Goal: Information Seeking & Learning: Learn about a topic

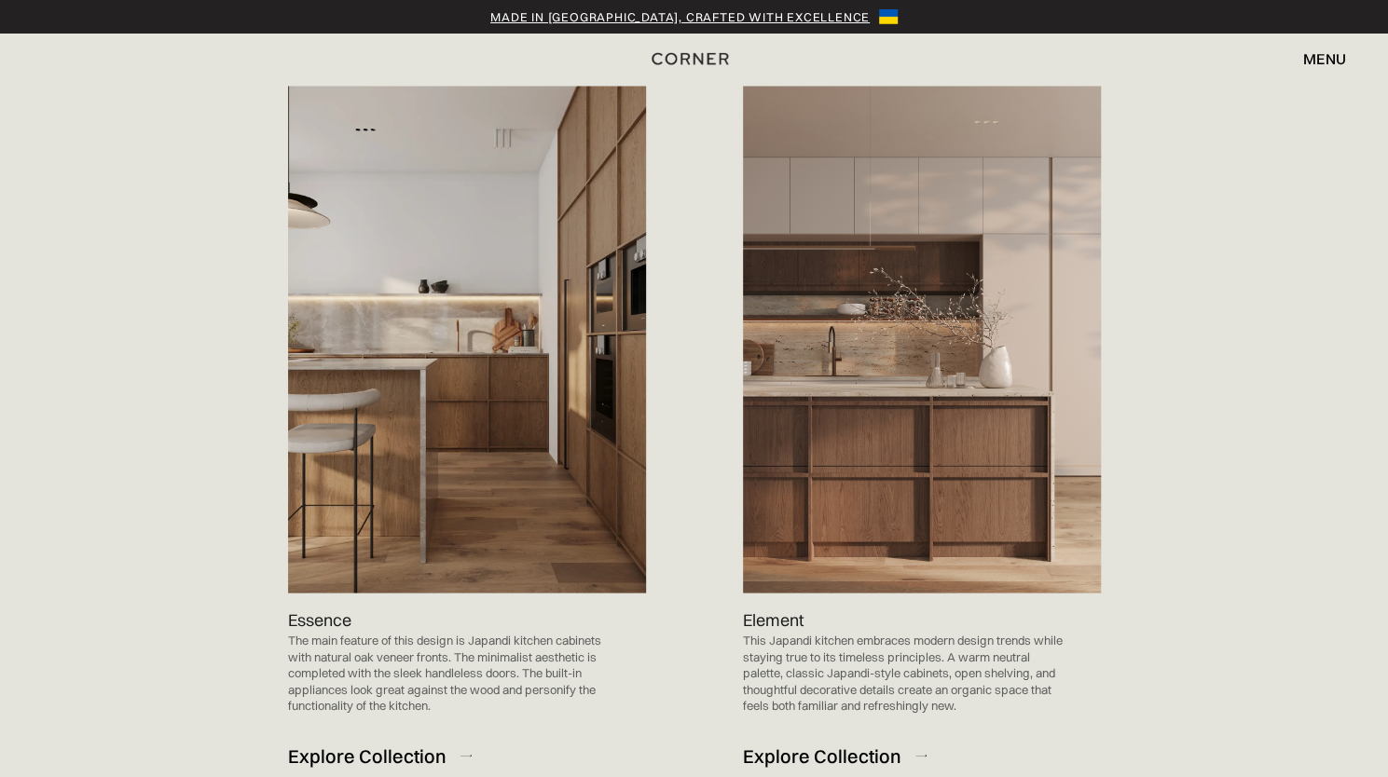
scroll to position [1851, 0]
click at [479, 440] on img at bounding box center [467, 340] width 358 height 507
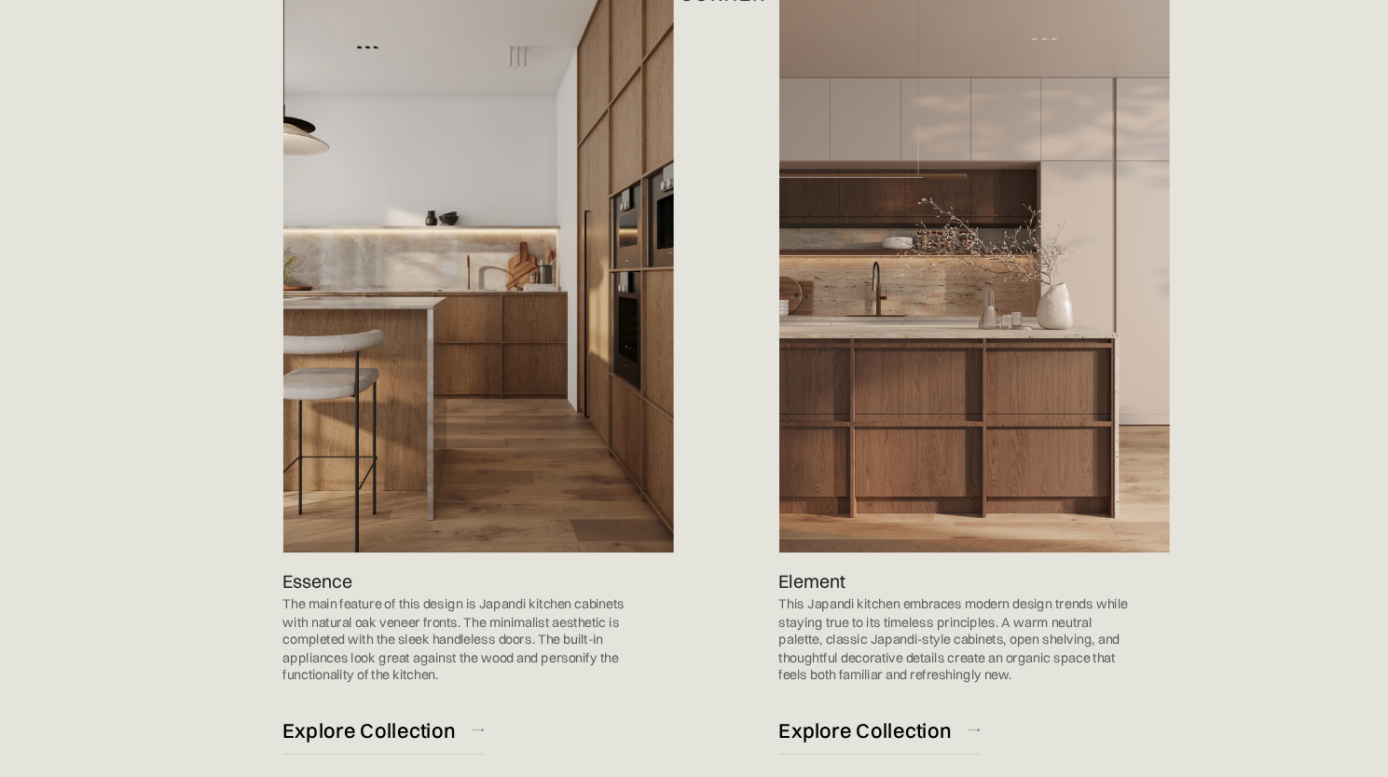
scroll to position [1959, 0]
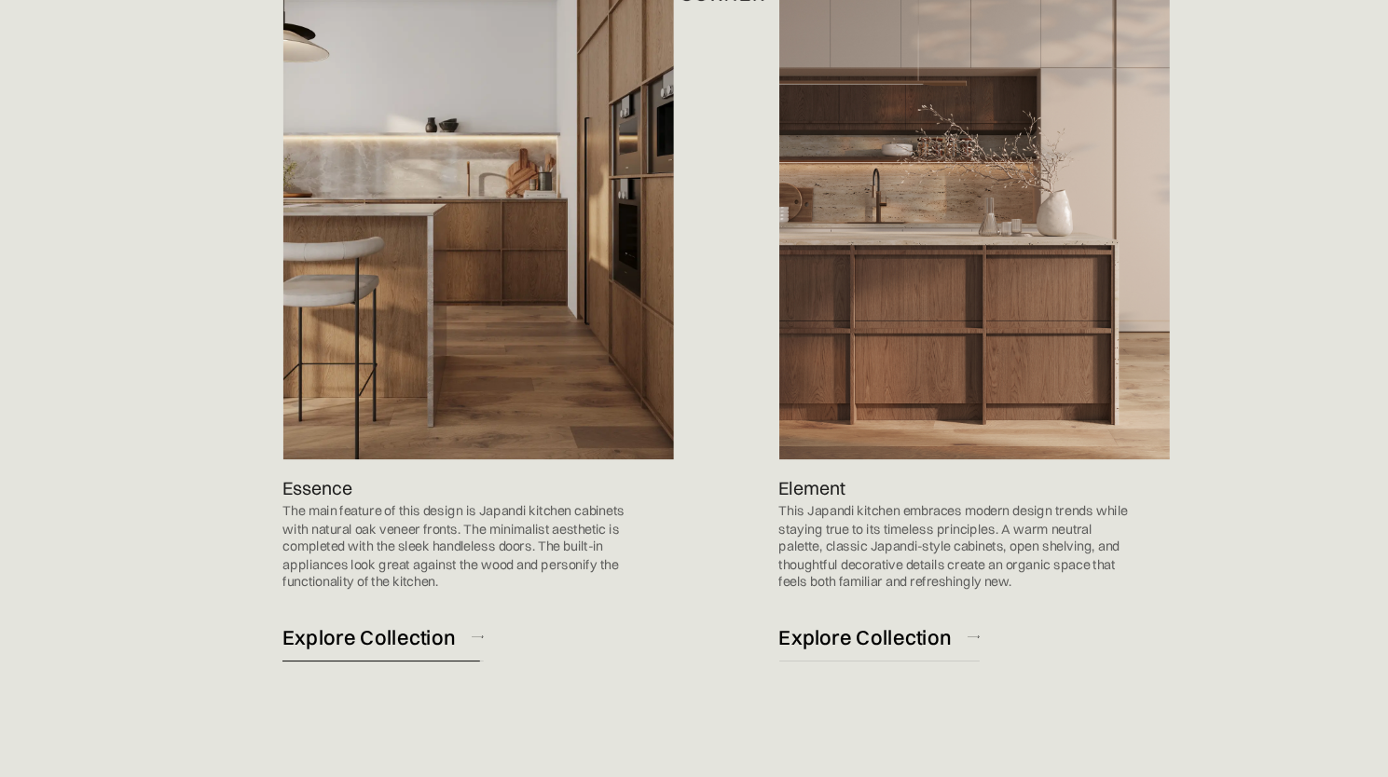
click at [406, 636] on div "Explore Collection" at bounding box center [367, 648] width 158 height 25
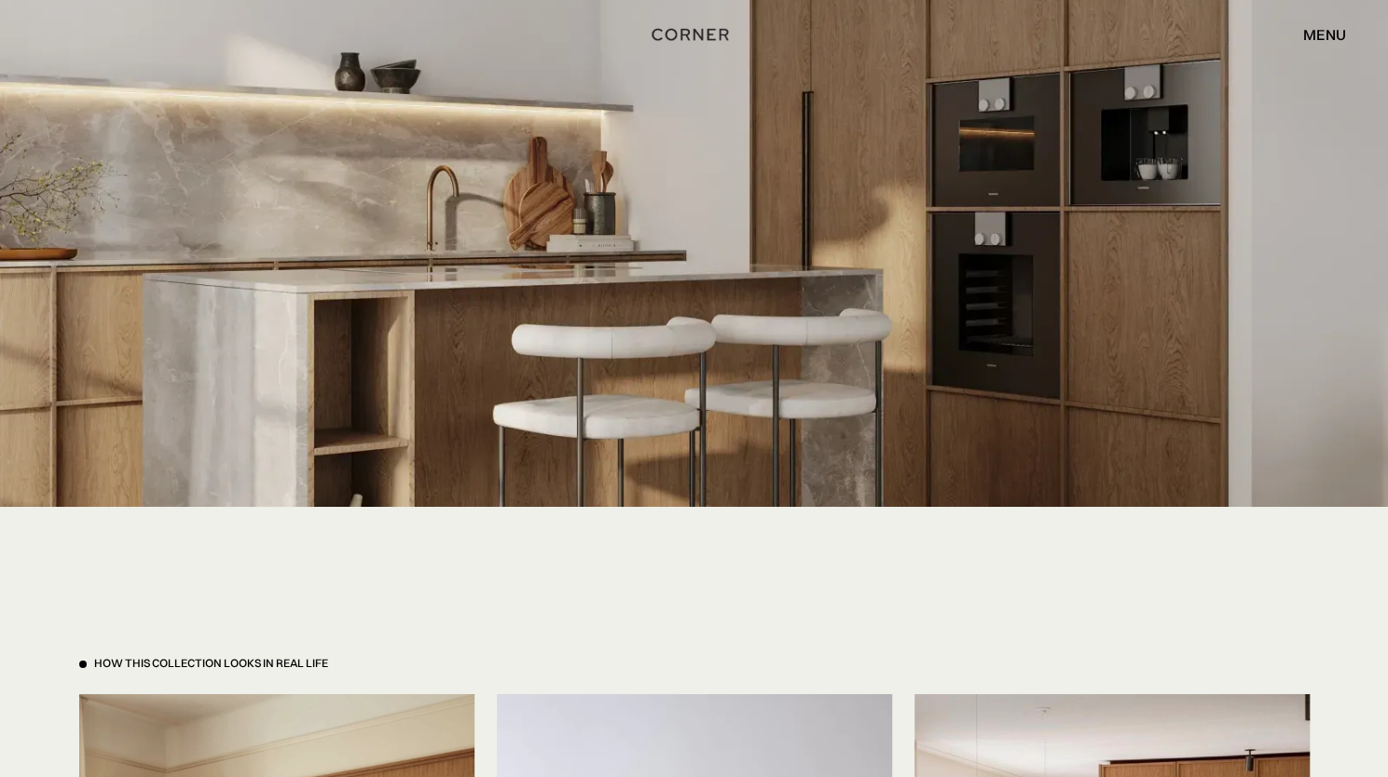
scroll to position [3743, 0]
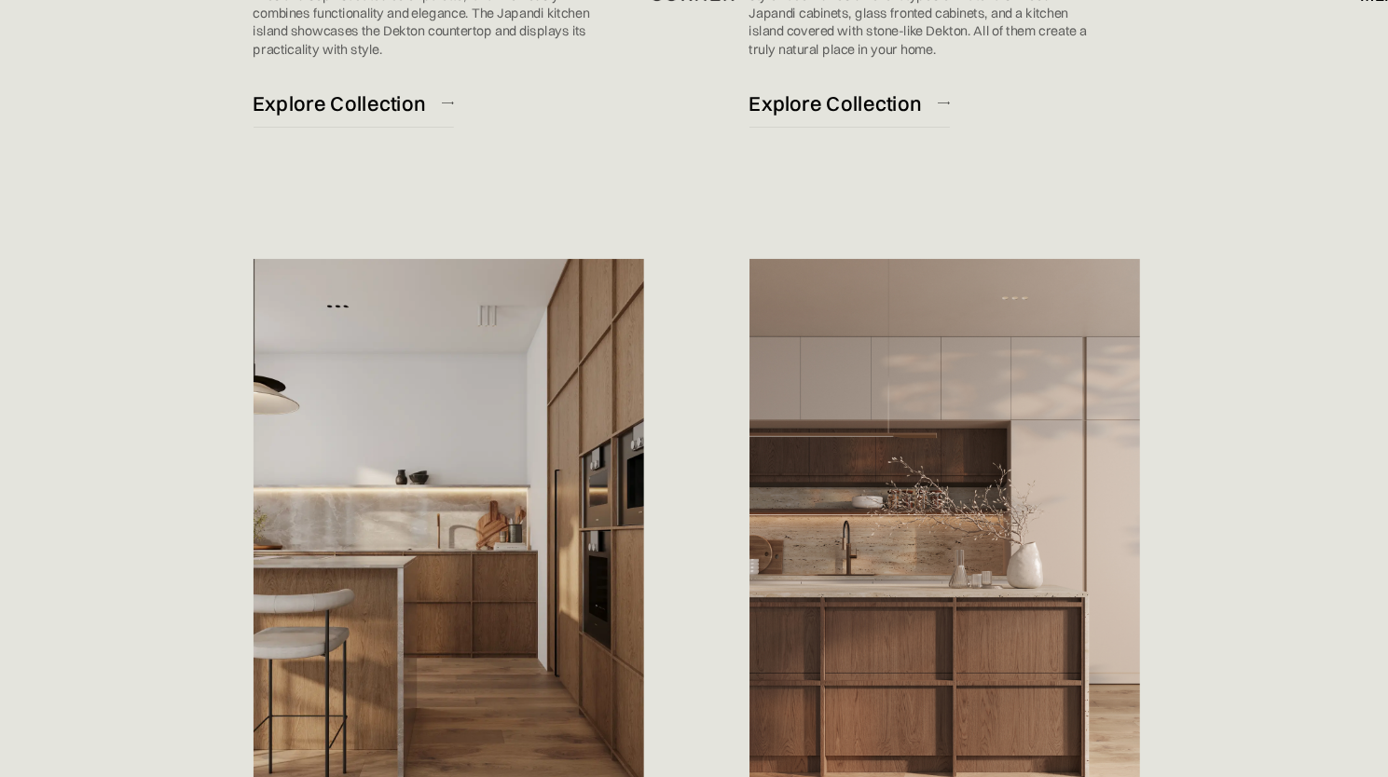
scroll to position [2103, 0]
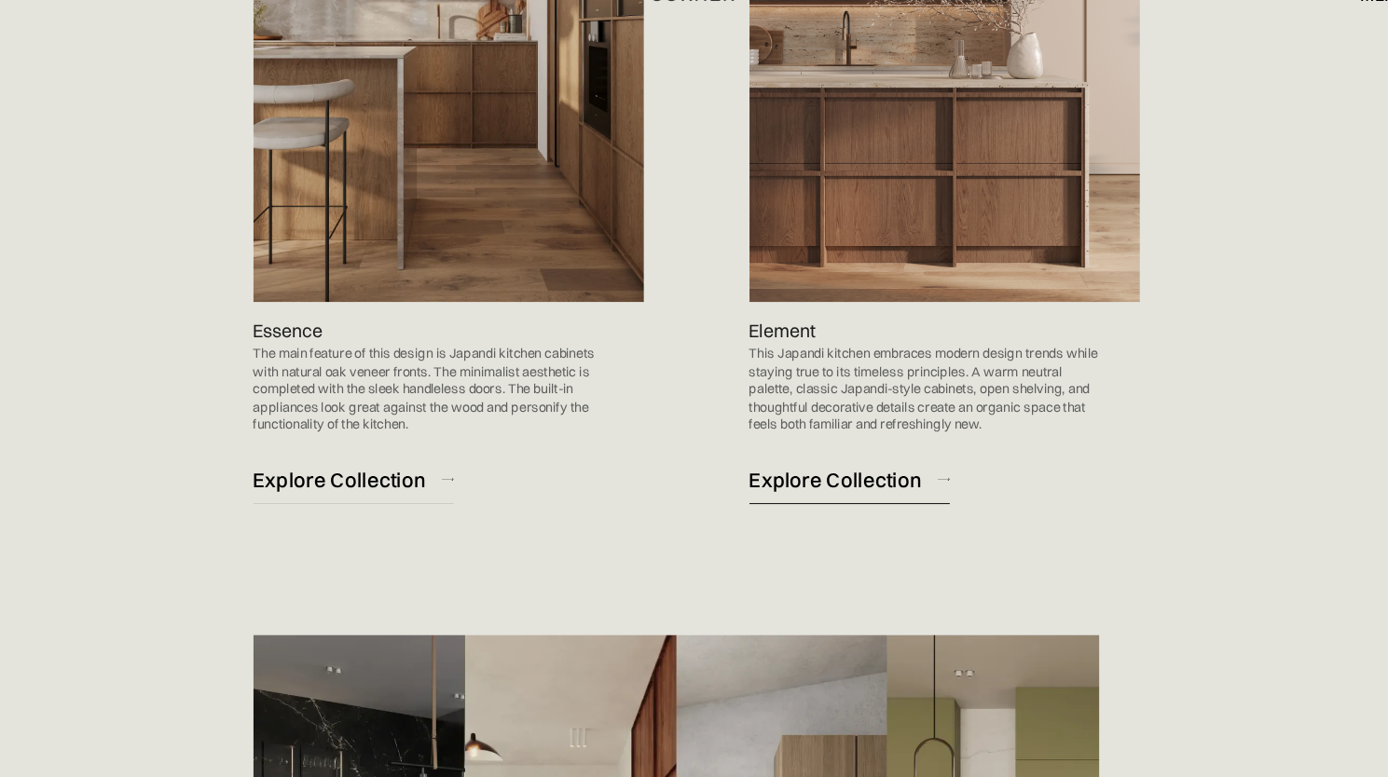
click at [864, 491] on div "Explore Collection" at bounding box center [822, 503] width 158 height 25
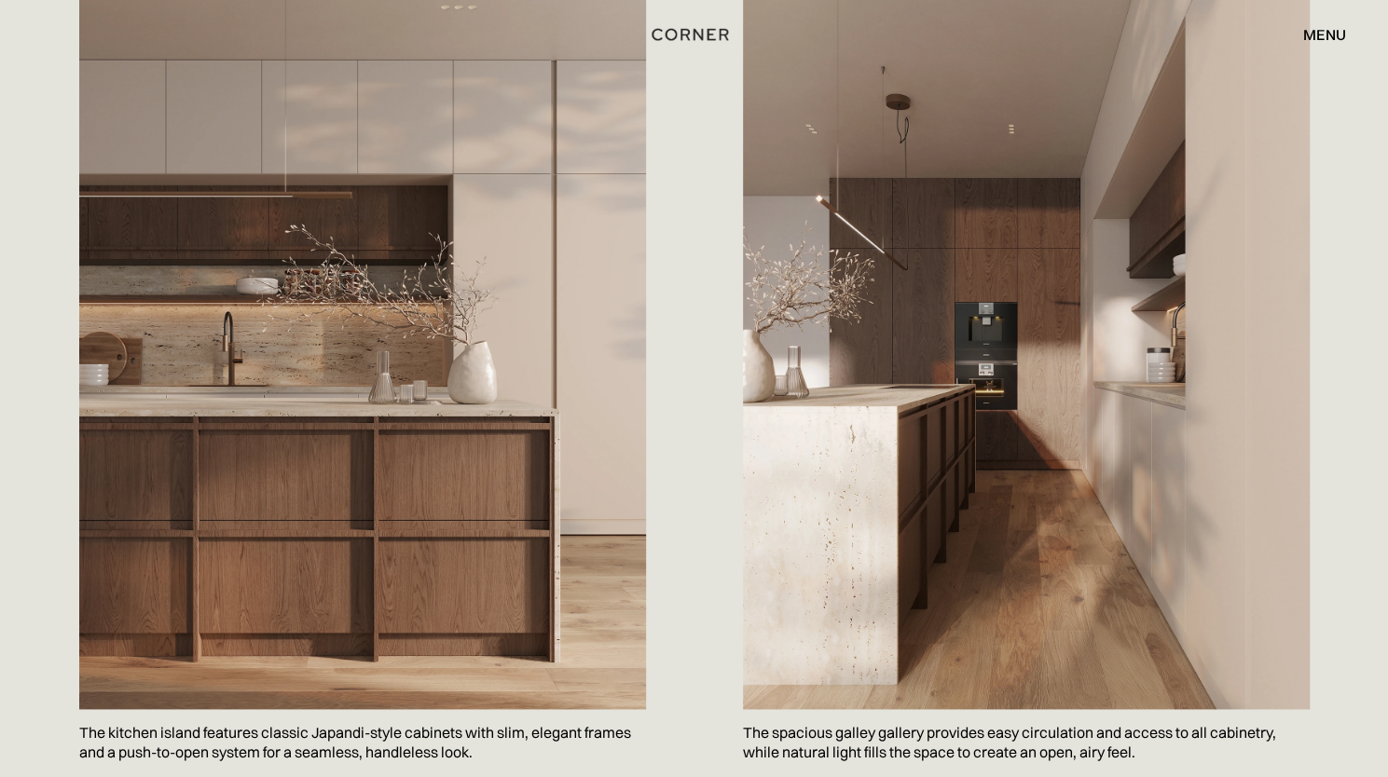
scroll to position [909, 0]
